Goal: Information Seeking & Learning: Learn about a topic

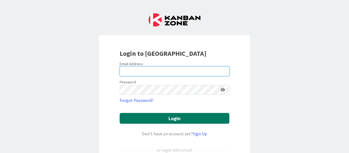
type input "[EMAIL_ADDRESS][DOMAIN_NAME]"
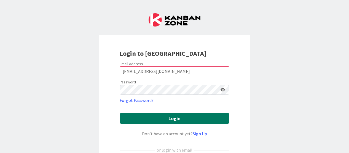
click at [153, 120] on button "Login" at bounding box center [175, 118] width 110 height 11
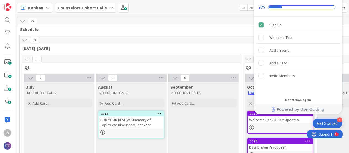
click at [222, 11] on div "Kanban Counselors Cohort Calls 1x 2x 3x" at bounding box center [182, 7] width 334 height 15
click at [278, 39] on div "Welcome Tour" at bounding box center [281, 37] width 23 height 7
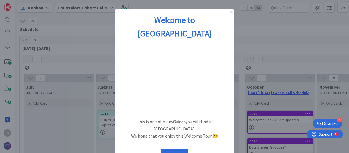
click at [231, 11] on icon "Close Preview" at bounding box center [231, 12] width 2 height 2
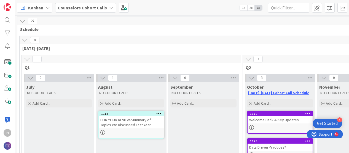
click at [337, 122] on div "Get Started" at bounding box center [327, 124] width 21 height 6
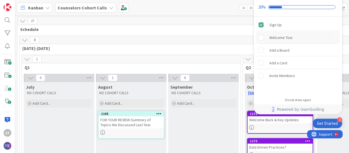
click at [262, 38] on rect "Welcome Tour is incomplete." at bounding box center [261, 37] width 5 height 5
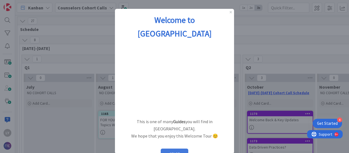
click at [180, 148] on button "START" at bounding box center [175, 153] width 28 height 10
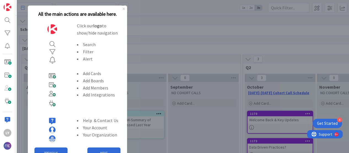
click at [50, 30] on img at bounding box center [52, 29] width 11 height 11
click at [8, 6] on div "LY Kanban Counselors Cohort Calls 1x 2x 3x 27 Schedule 8 2025-2026 1 Q1 0 July …" at bounding box center [174, 76] width 349 height 153
click at [125, 8] on icon "Close Preview" at bounding box center [124, 9] width 2 height 2
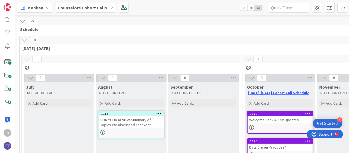
click at [323, 123] on div "Get Started" at bounding box center [327, 124] width 21 height 6
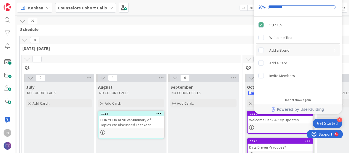
click at [259, 50] on rect "Add a Board is incomplete." at bounding box center [261, 49] width 5 height 5
click at [300, 99] on div "Do not show again" at bounding box center [298, 100] width 26 height 4
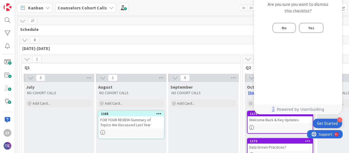
click at [306, 30] on button "Yes" at bounding box center [311, 28] width 24 height 10
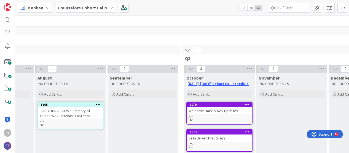
scroll to position [9, 61]
click at [227, 83] on link "[DATE]-[DATE] Cohort Call Schedule" at bounding box center [217, 83] width 61 height 5
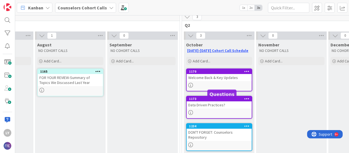
scroll to position [43, 61]
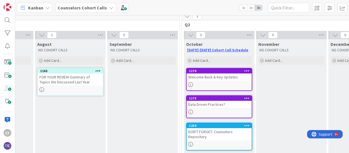
click at [191, 83] on icon at bounding box center [191, 84] width 5 height 5
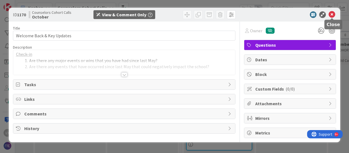
click at [331, 12] on icon at bounding box center [332, 14] width 7 height 7
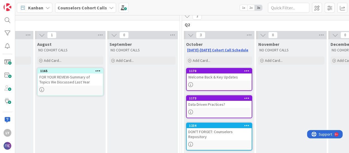
click at [192, 111] on icon at bounding box center [191, 112] width 5 height 5
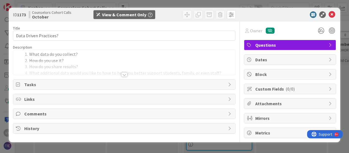
click at [229, 84] on icon at bounding box center [230, 84] width 4 height 4
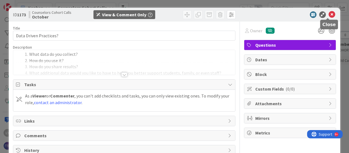
click at [329, 16] on icon at bounding box center [332, 14] width 7 height 7
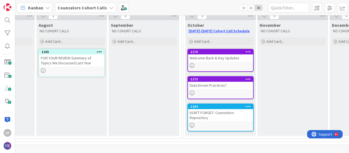
scroll to position [65, 55]
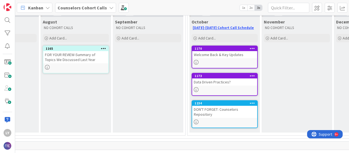
click at [197, 123] on icon at bounding box center [196, 122] width 5 height 5
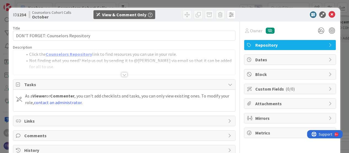
scroll to position [13, 0]
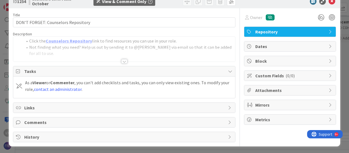
click at [324, 31] on div "Repository" at bounding box center [291, 32] width 92 height 10
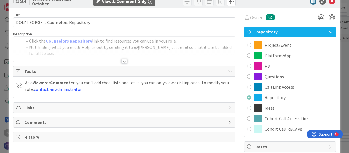
click at [134, 104] on span "Links" at bounding box center [124, 107] width 201 height 7
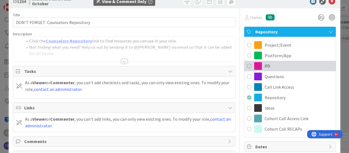
scroll to position [0, 0]
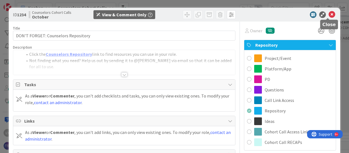
click at [329, 15] on icon at bounding box center [332, 14] width 7 height 7
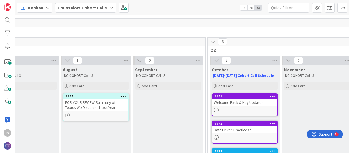
scroll to position [17, 0]
